Goal: Obtain resource: Download file/media

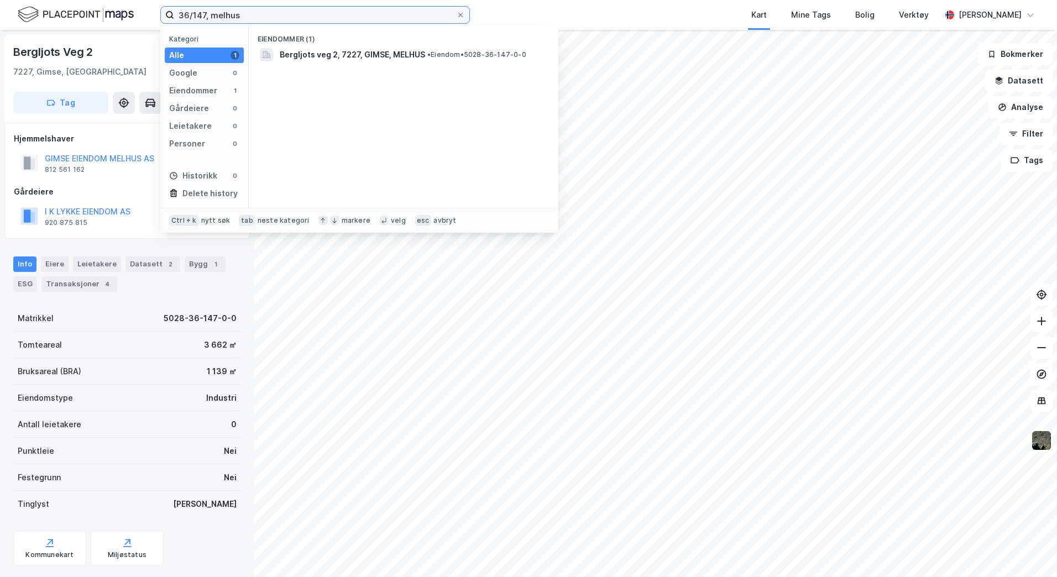
drag, startPoint x: 242, startPoint y: 13, endPoint x: 154, endPoint y: 18, distance: 88.0
click at [154, 18] on div "36/147, melhus Kategori Alle 1 Google 0 Eiendommer 1 Gårdeiere 0 Leietakere 0 P…" at bounding box center [528, 15] width 1057 height 30
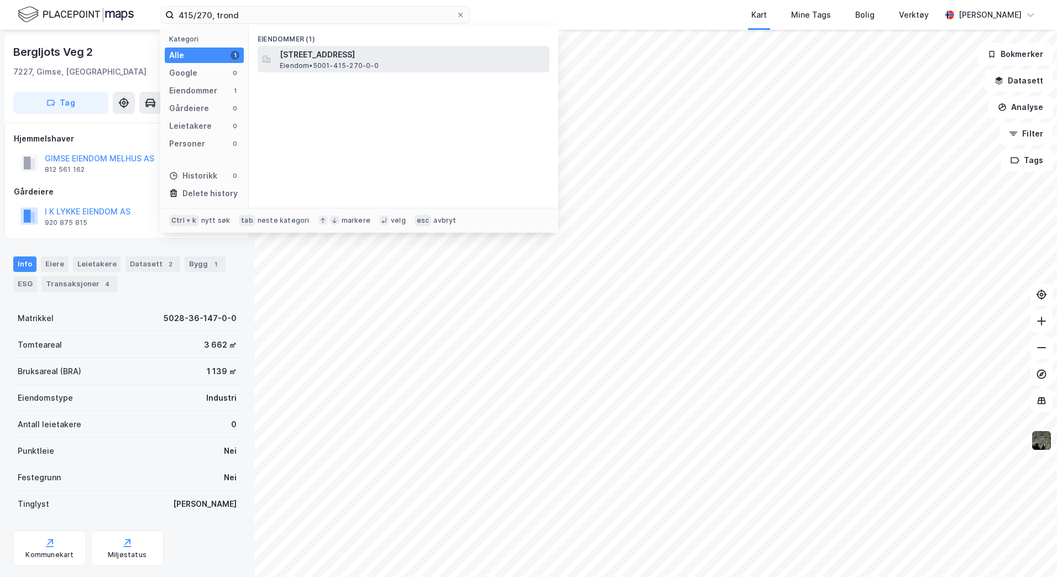
click at [329, 57] on span "[STREET_ADDRESS]" at bounding box center [412, 54] width 265 height 13
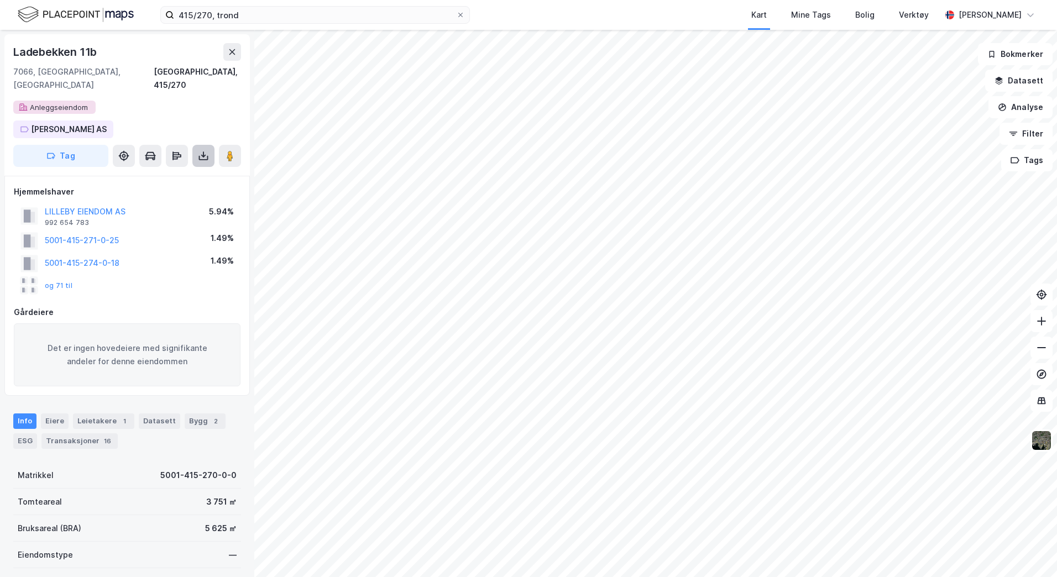
click at [200, 156] on icon at bounding box center [203, 158] width 9 height 4
click at [171, 174] on div "Last ned grunnbok" at bounding box center [149, 178] width 64 height 9
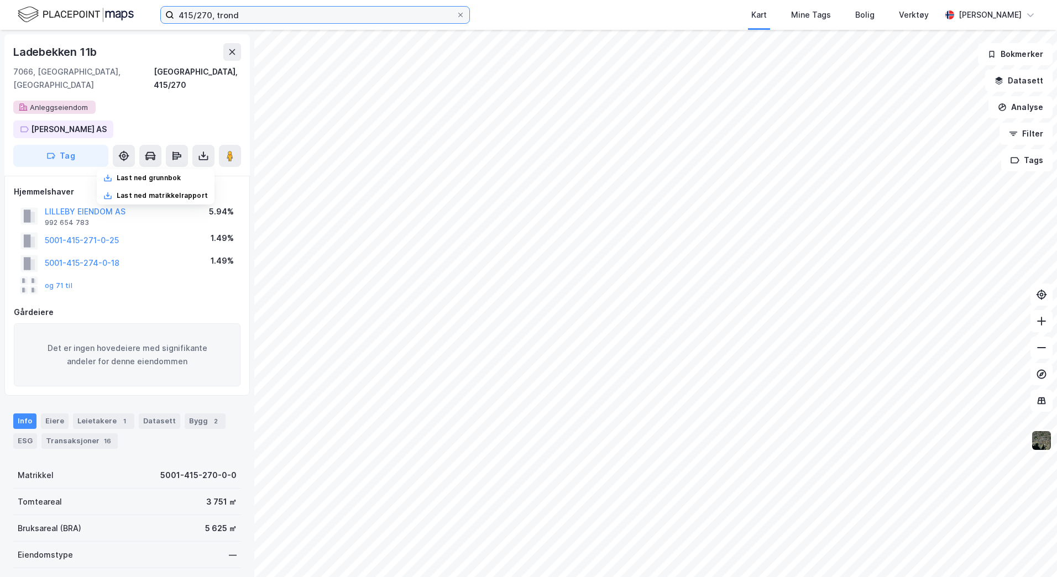
click at [206, 13] on input "415/270, trond" at bounding box center [315, 15] width 282 height 17
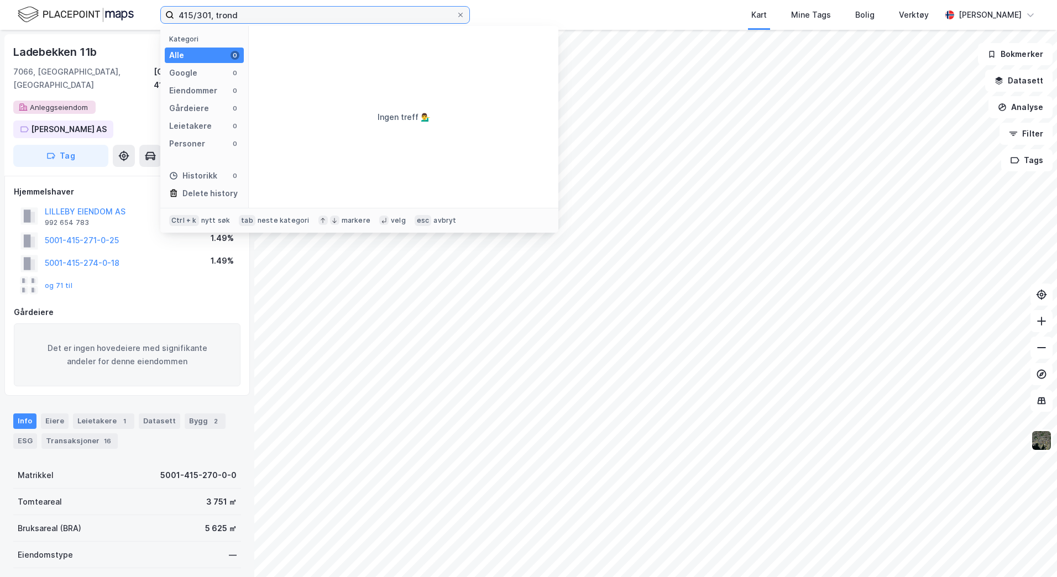
type input "415/301, trond"
click at [242, 15] on input "415/301, trond" at bounding box center [315, 15] width 282 height 17
